Goal: Entertainment & Leisure: Consume media (video, audio)

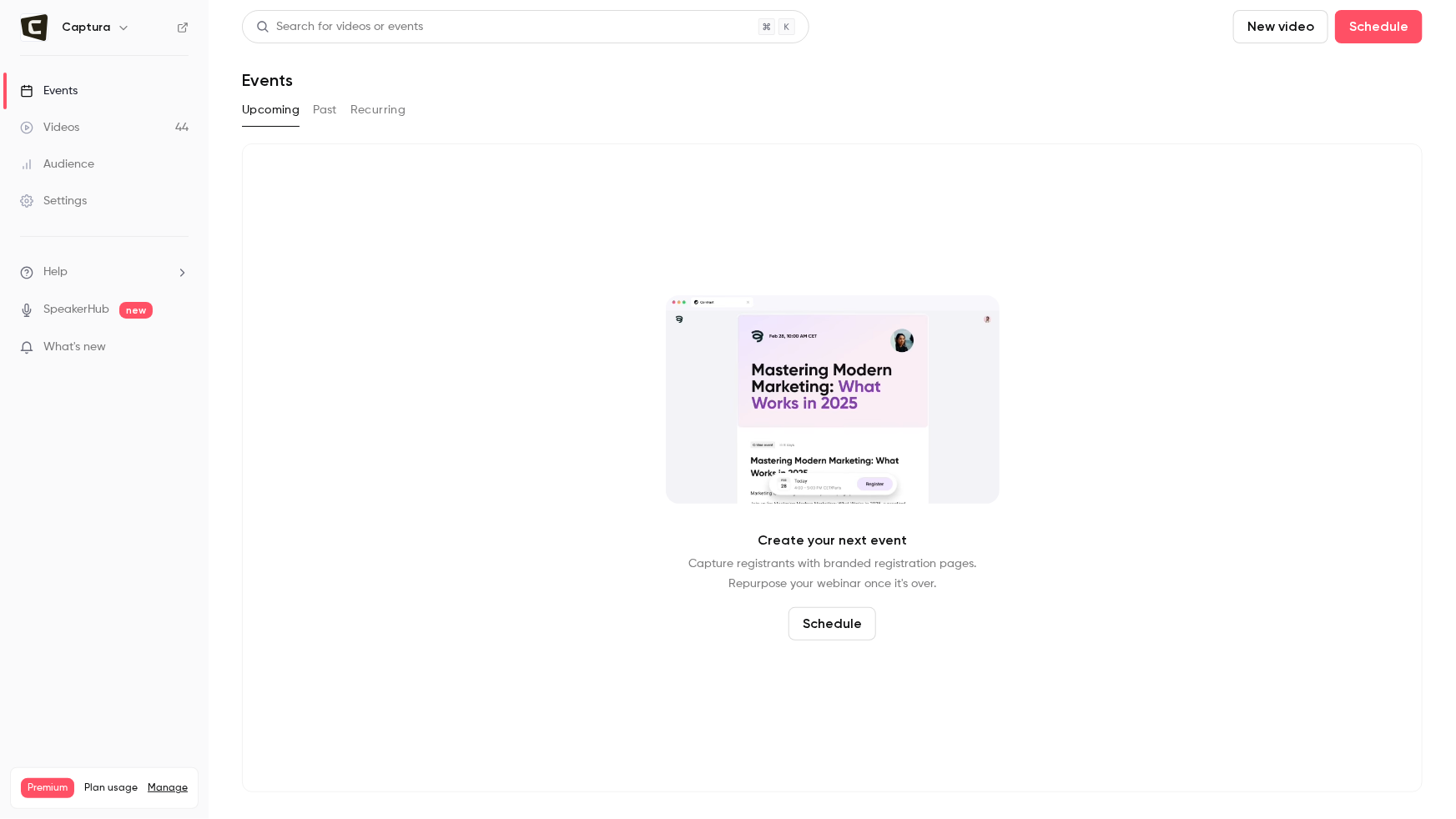
click at [77, 123] on div "Videos" at bounding box center [50, 127] width 59 height 17
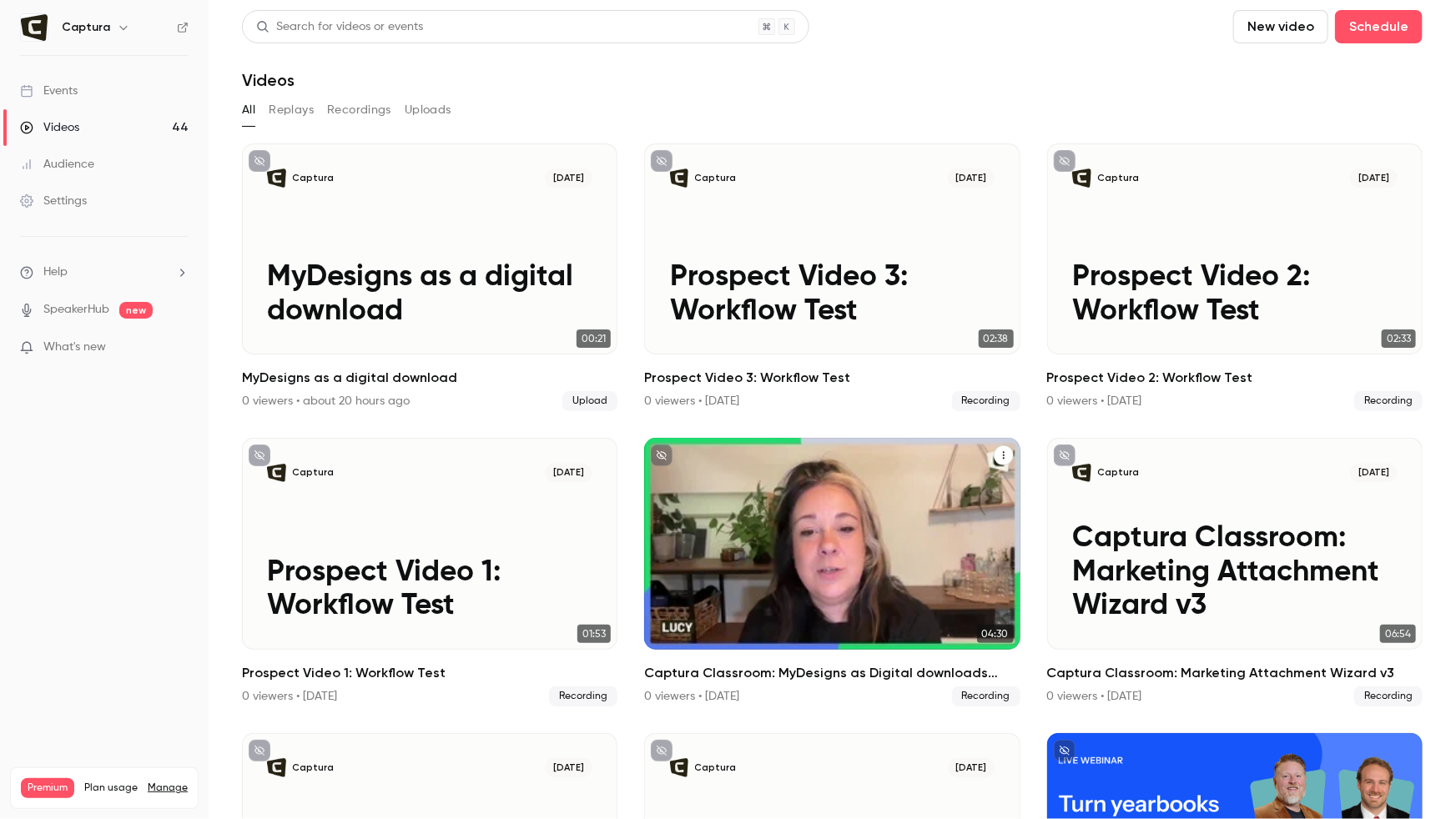
click at [745, 585] on p "Captura Classroom: MyDesigns as Digital downloads recap" at bounding box center [832, 572] width 325 height 102
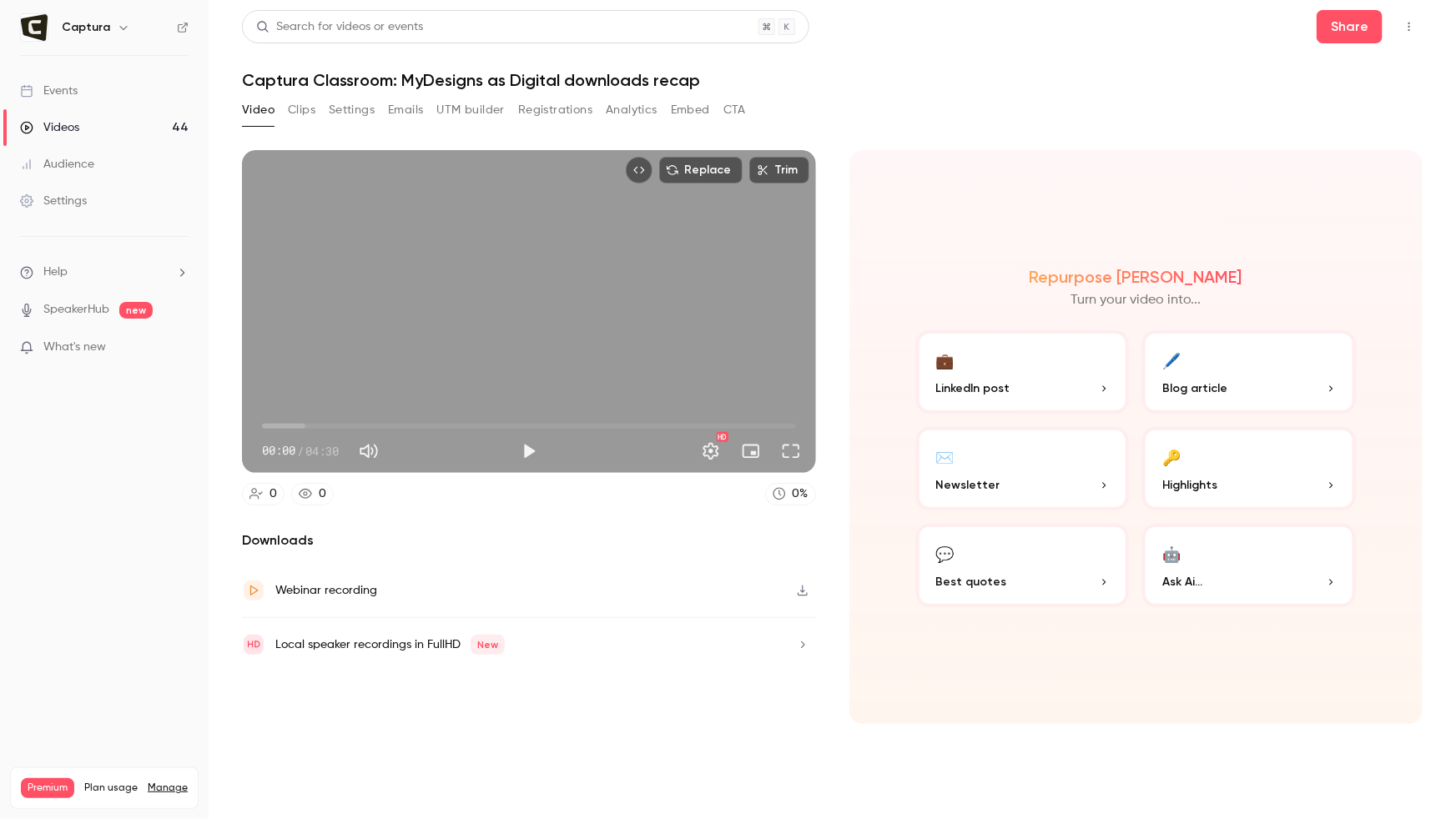
click at [314, 103] on button "Clips" at bounding box center [301, 109] width 28 height 27
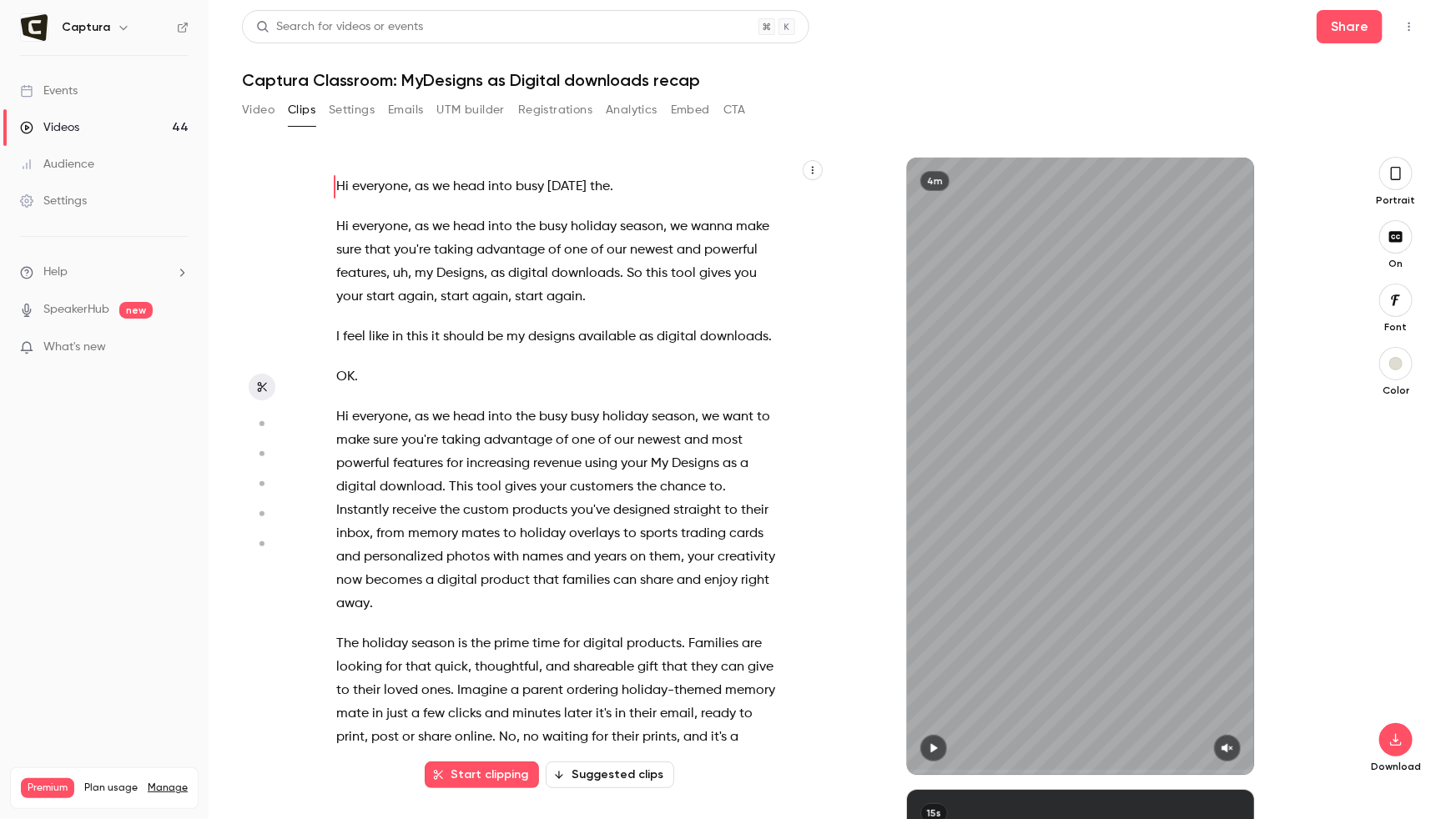
click at [262, 381] on icon "button" at bounding box center [261, 386] width 13 height 11
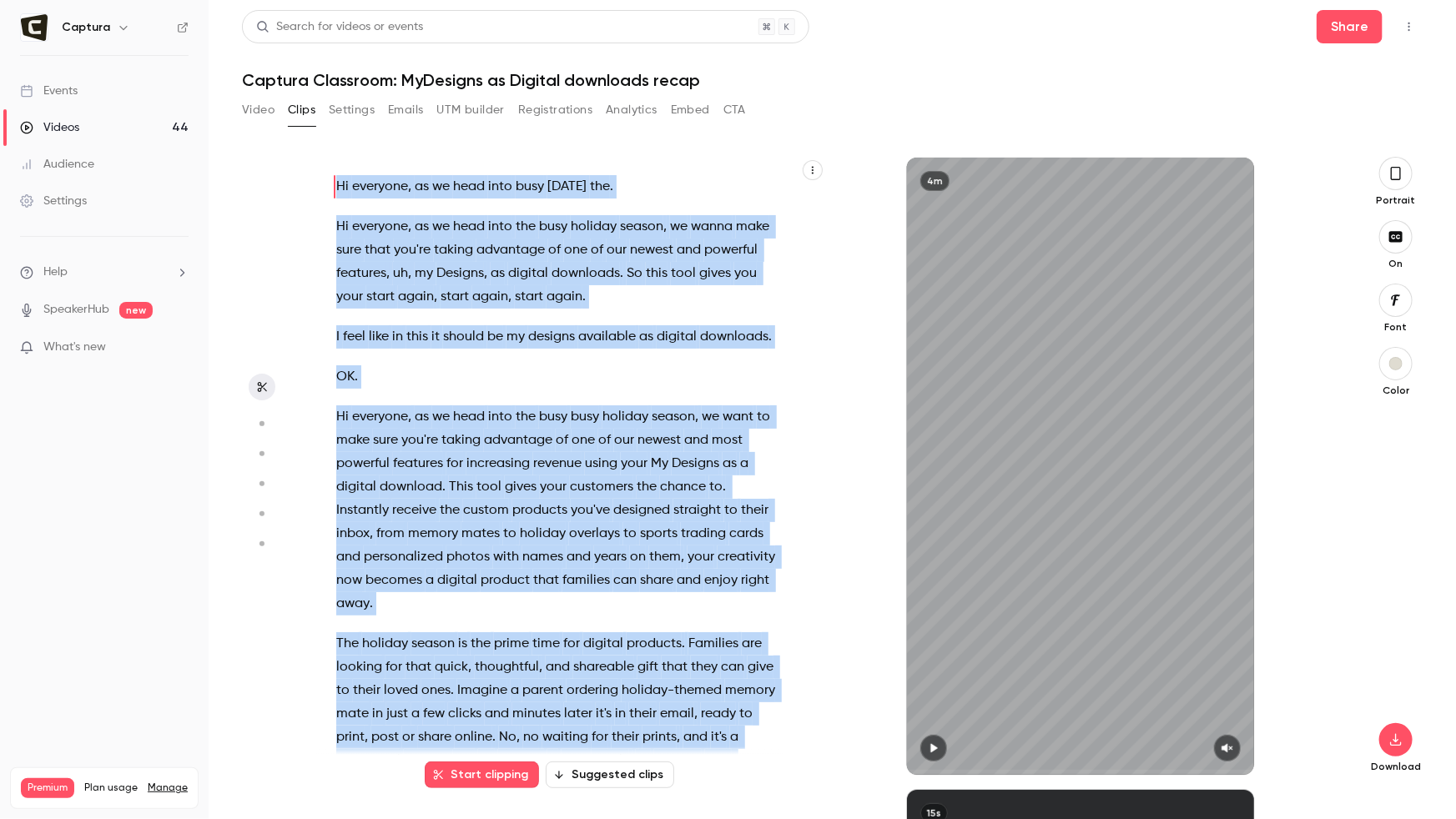
drag, startPoint x: 661, startPoint y: 718, endPoint x: 314, endPoint y: 157, distance: 659.6
click at [314, 157] on section "Hi everyone , as we head into busy [DATE] the . Hi everyone , as we head into t…" at bounding box center [831, 488] width 1181 height 662
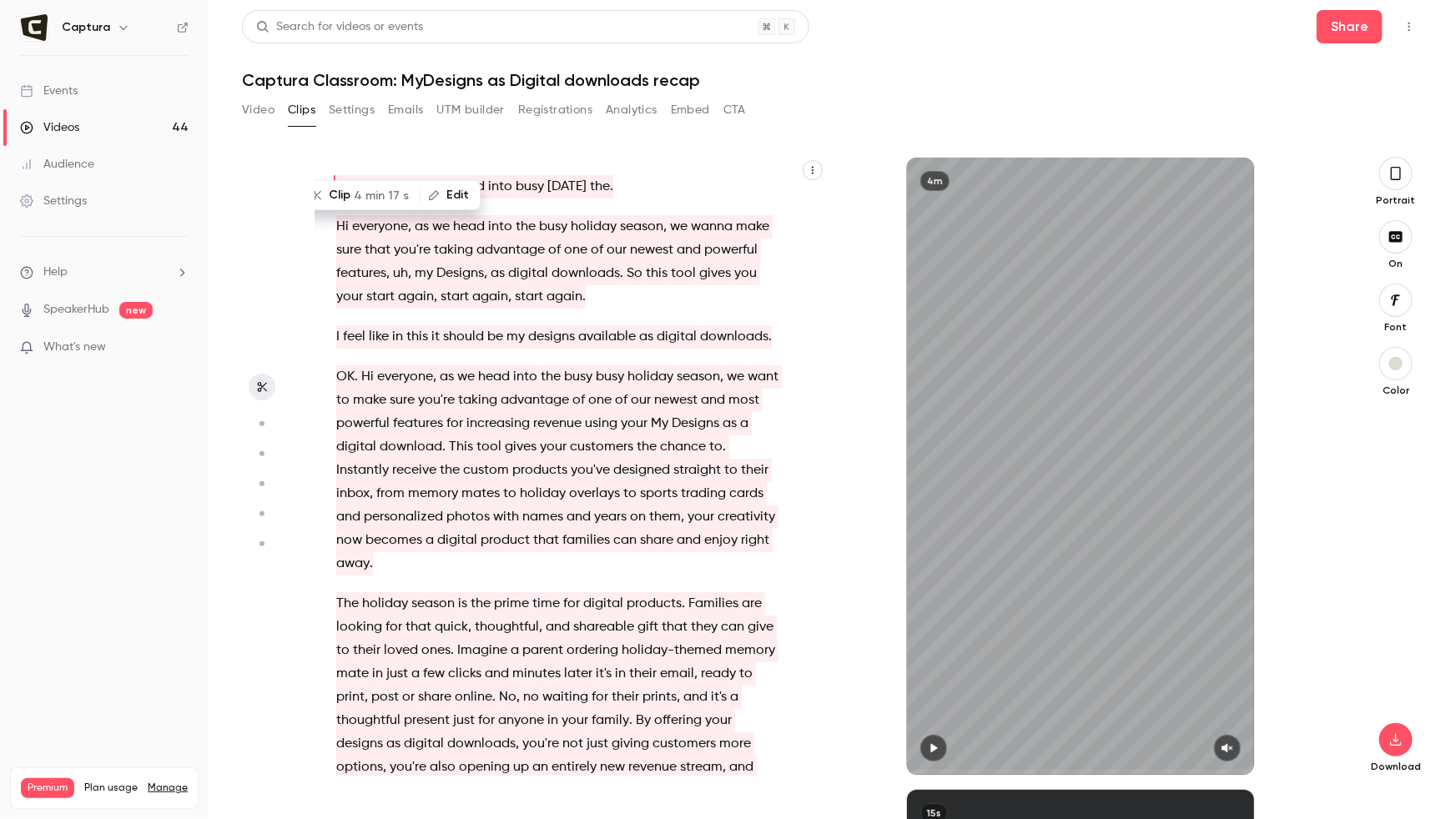
click at [1390, 175] on icon "button" at bounding box center [1395, 173] width 13 height 18
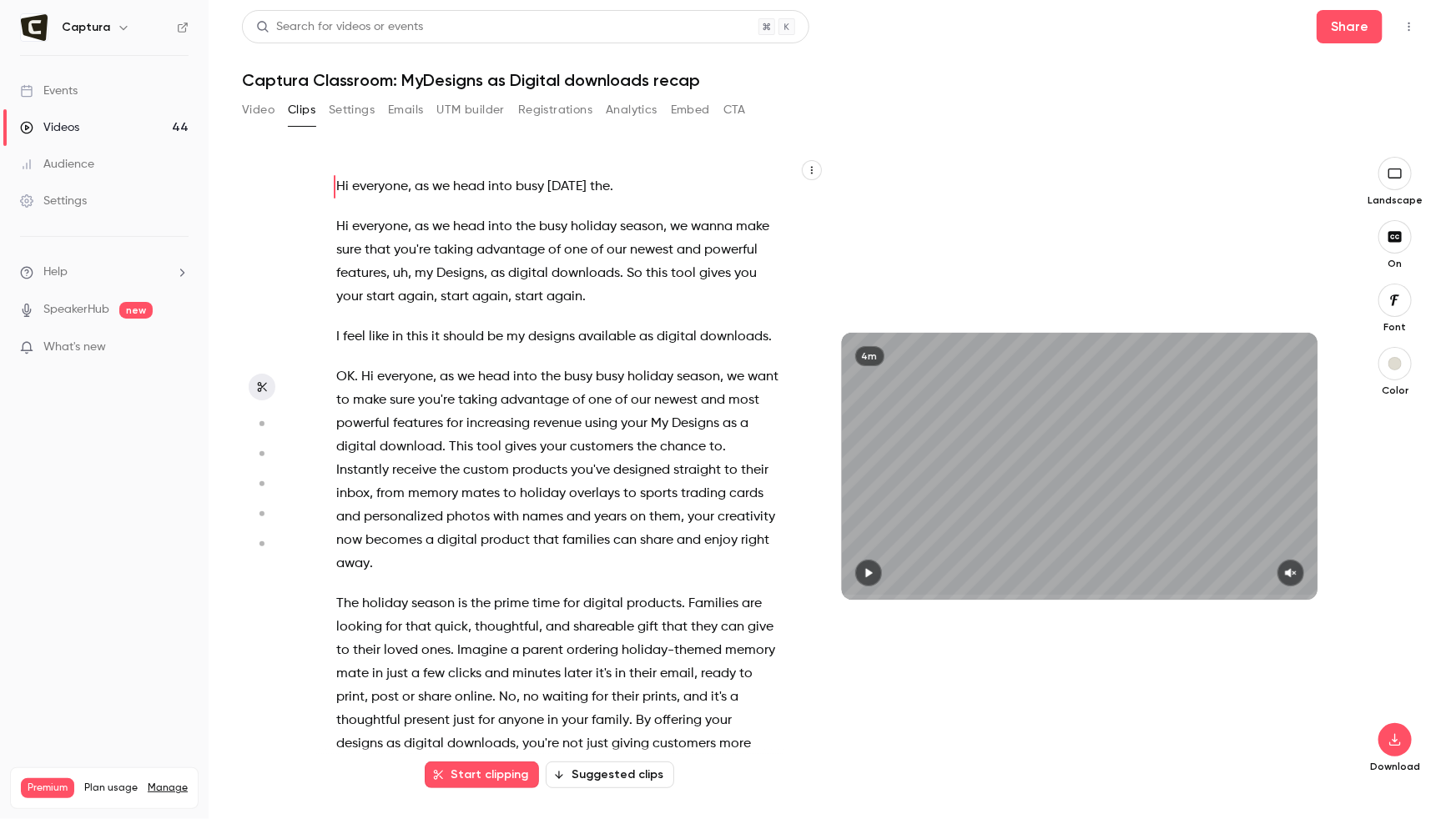
click at [625, 767] on button "Suggested clips" at bounding box center [610, 775] width 129 height 27
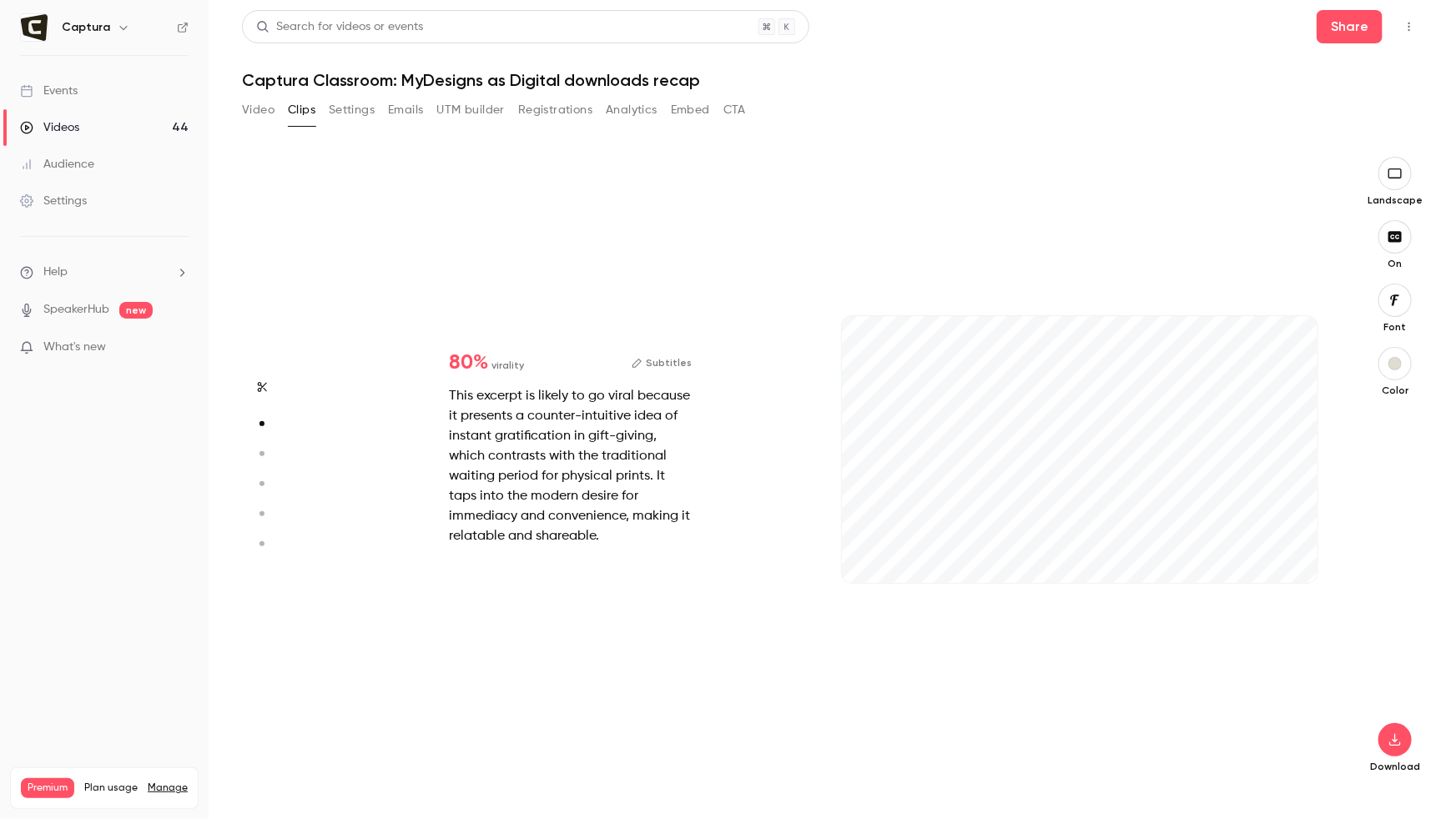
scroll to position [631, 0]
type input "*"
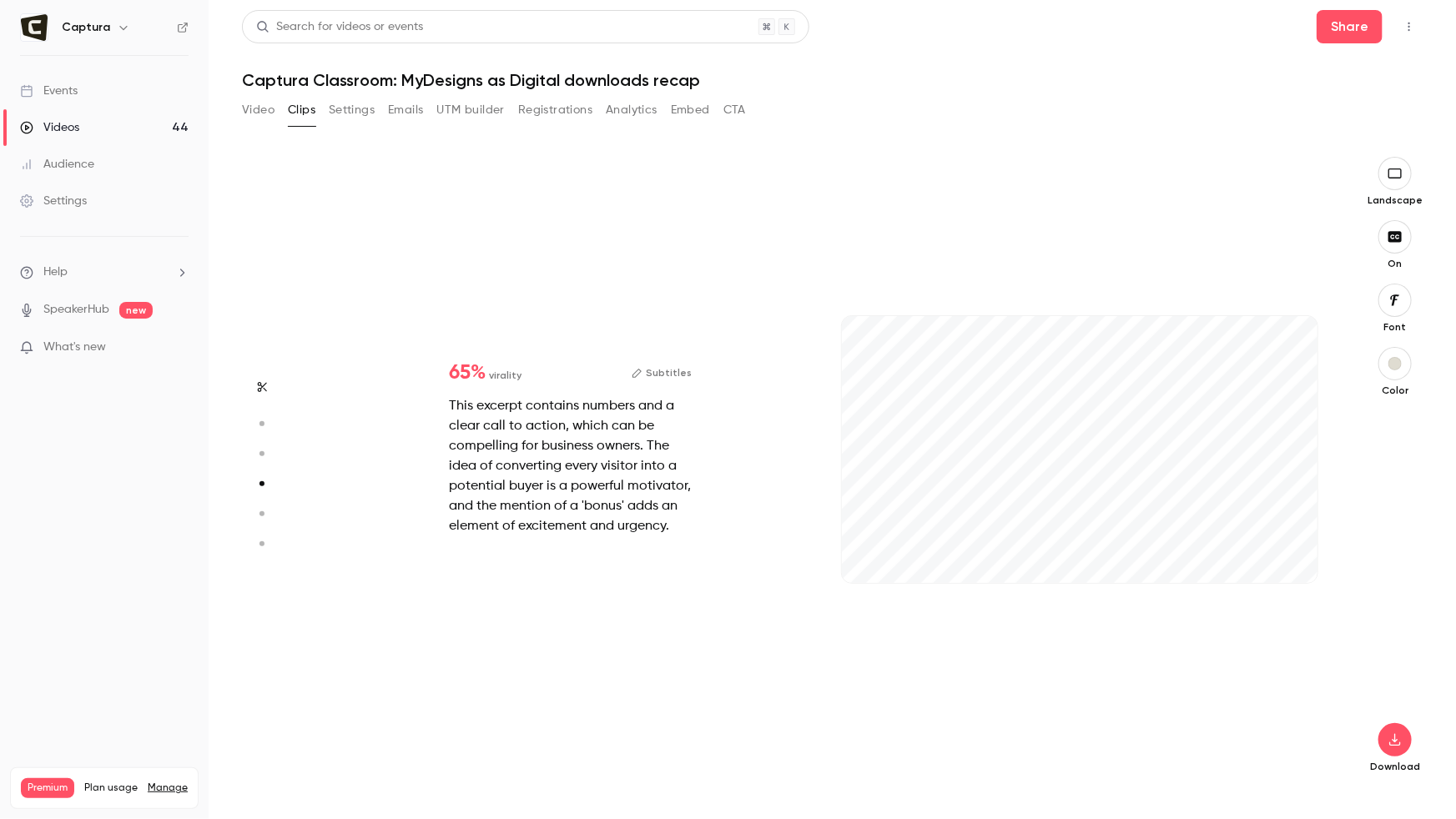
scroll to position [1896, 0]
type input "*"
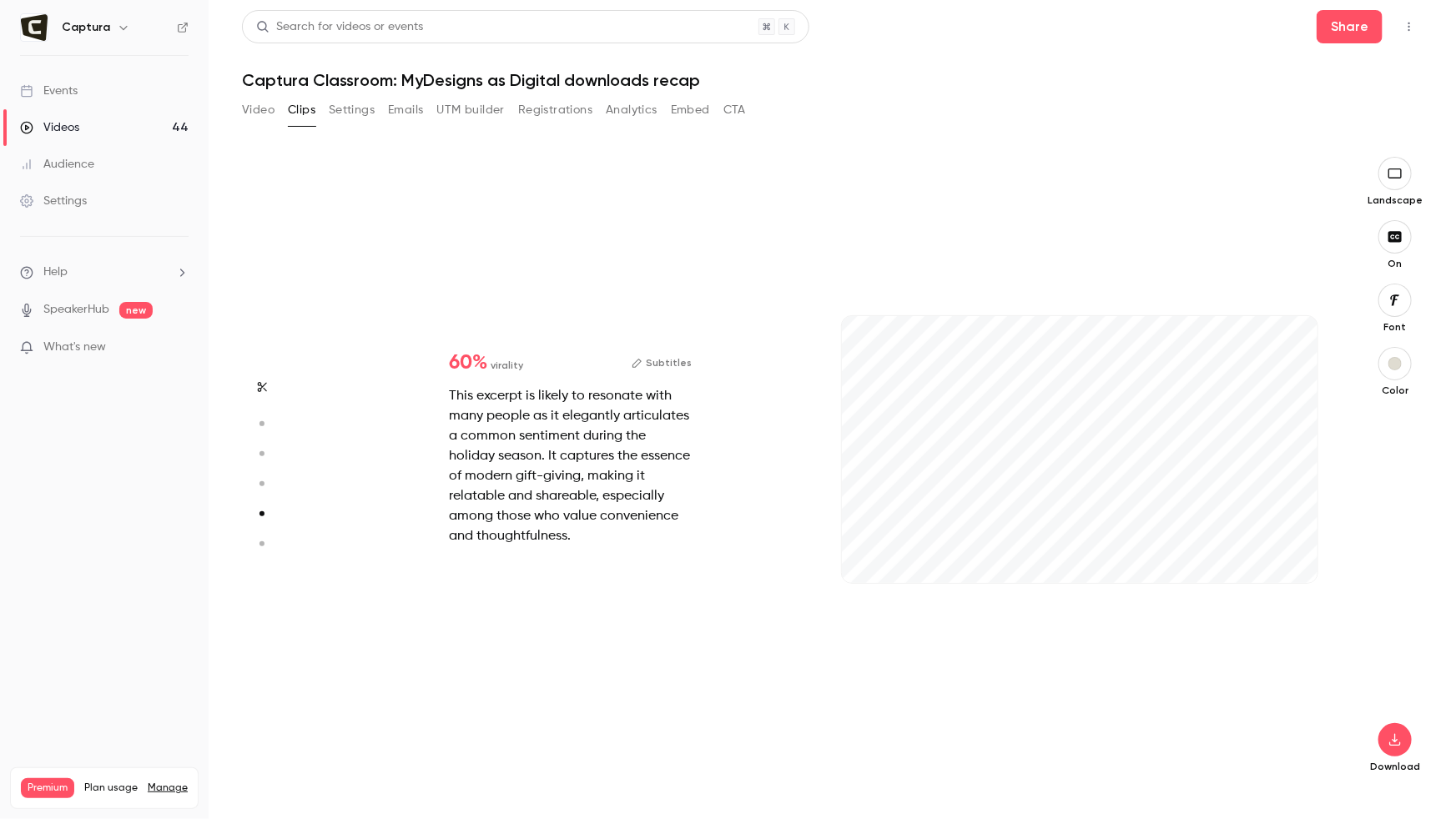
scroll to position [2527, 0]
type input "***"
